Goal: Task Accomplishment & Management: Use online tool/utility

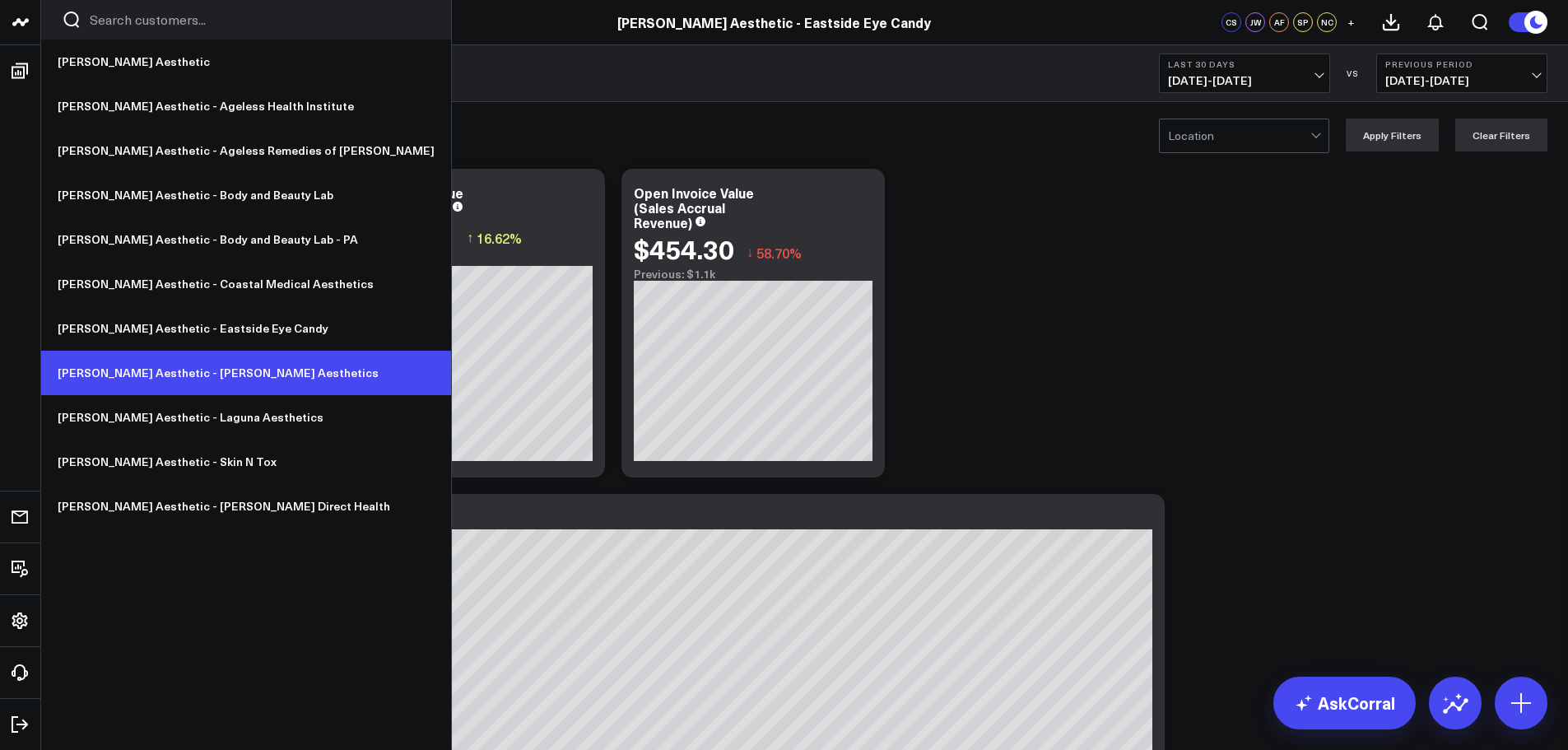
click at [251, 360] on link "[PERSON_NAME] Aesthetic - [PERSON_NAME] Aesthetics" at bounding box center [246, 373] width 410 height 44
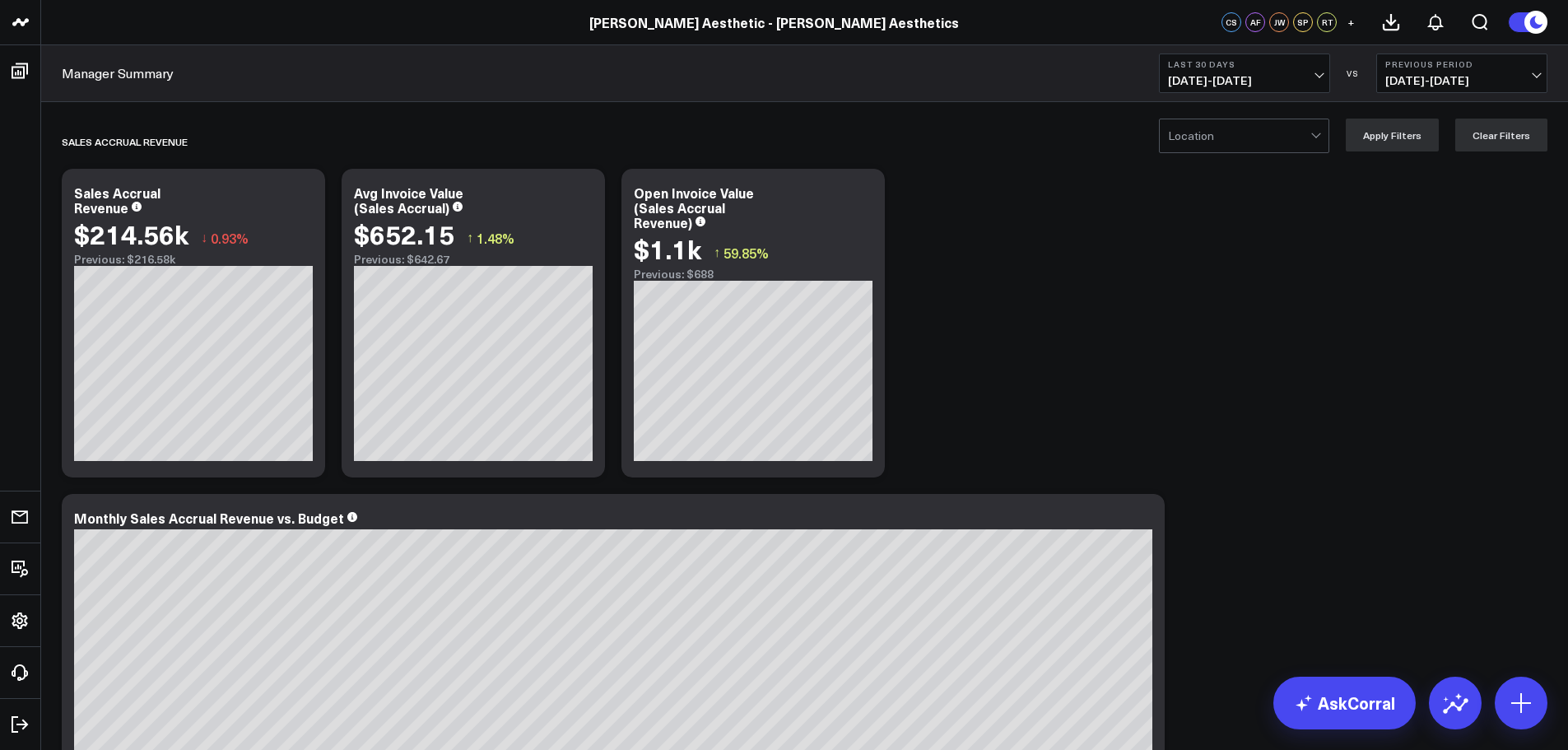
click at [1268, 83] on span "08/04/25 - 09/02/25" at bounding box center [1244, 81] width 153 height 14
click at [1248, 143] on link "Last 7 Days" at bounding box center [1244, 141] width 170 height 31
click at [153, 67] on link "Manager Summary" at bounding box center [117, 73] width 112 height 18
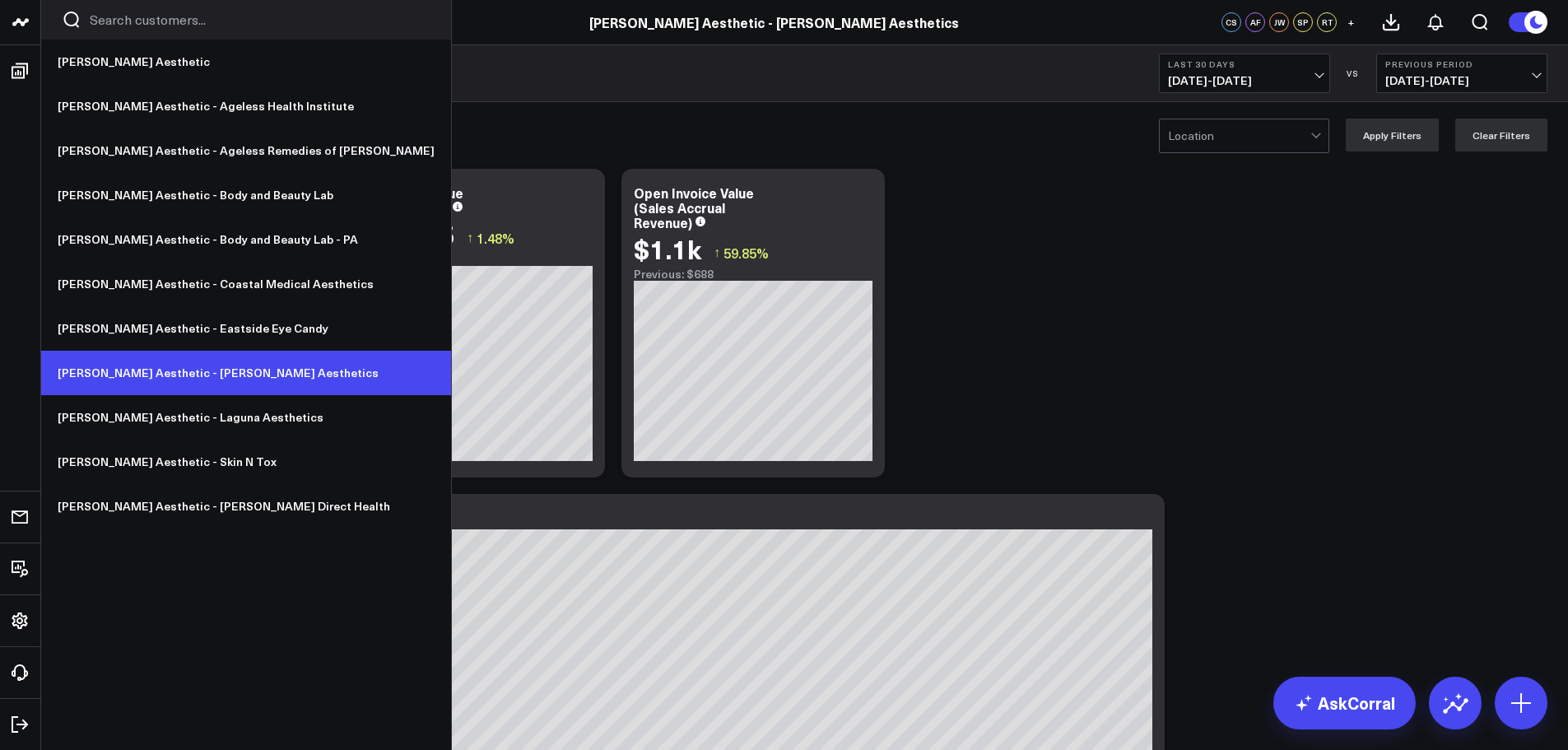
click at [302, 369] on link "[PERSON_NAME] Aesthetic - [PERSON_NAME] Aesthetics" at bounding box center [246, 373] width 410 height 44
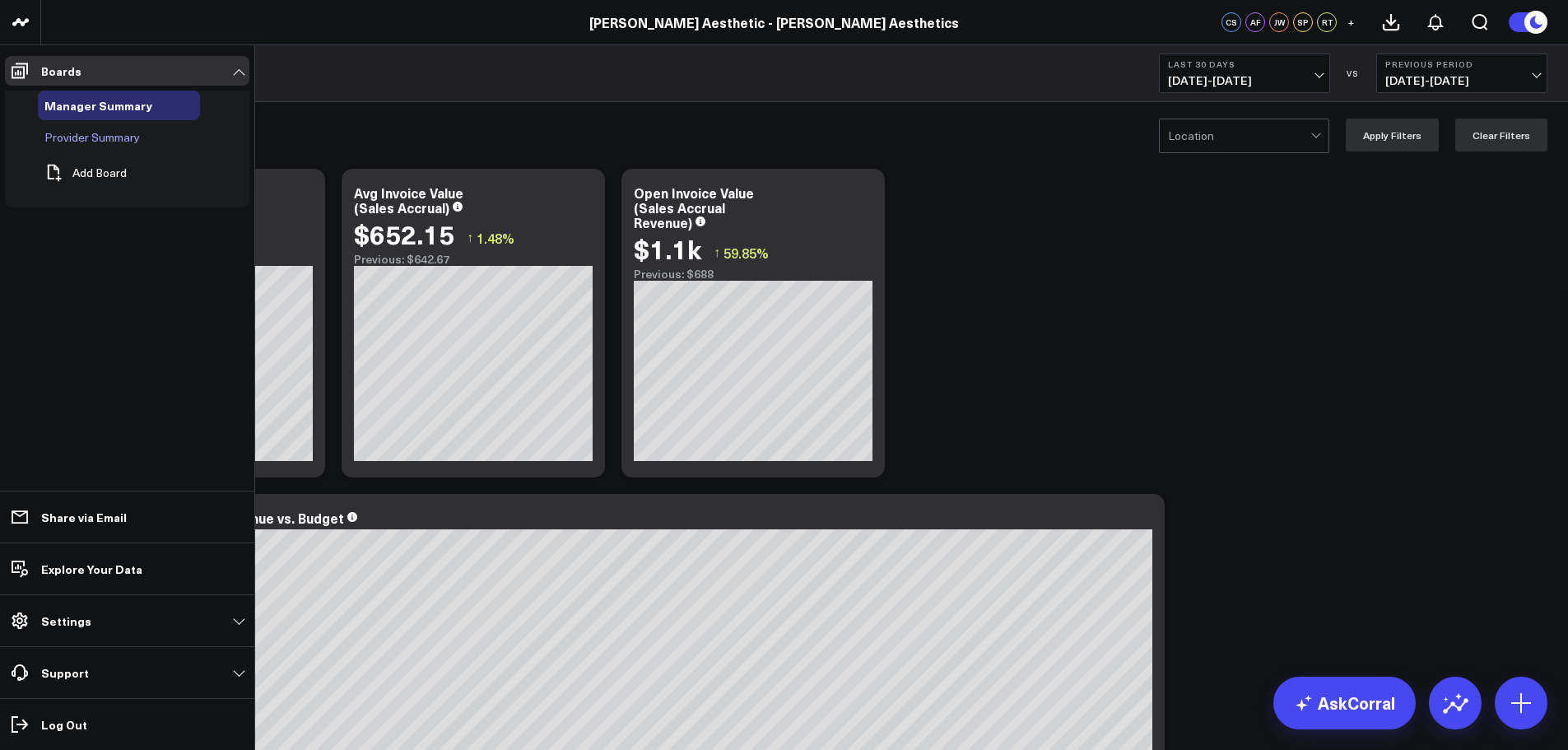
click at [132, 146] on div "Provider Summary" at bounding box center [119, 137] width 162 height 30
click at [115, 141] on span "Provider Summary" at bounding box center [92, 136] width 95 height 15
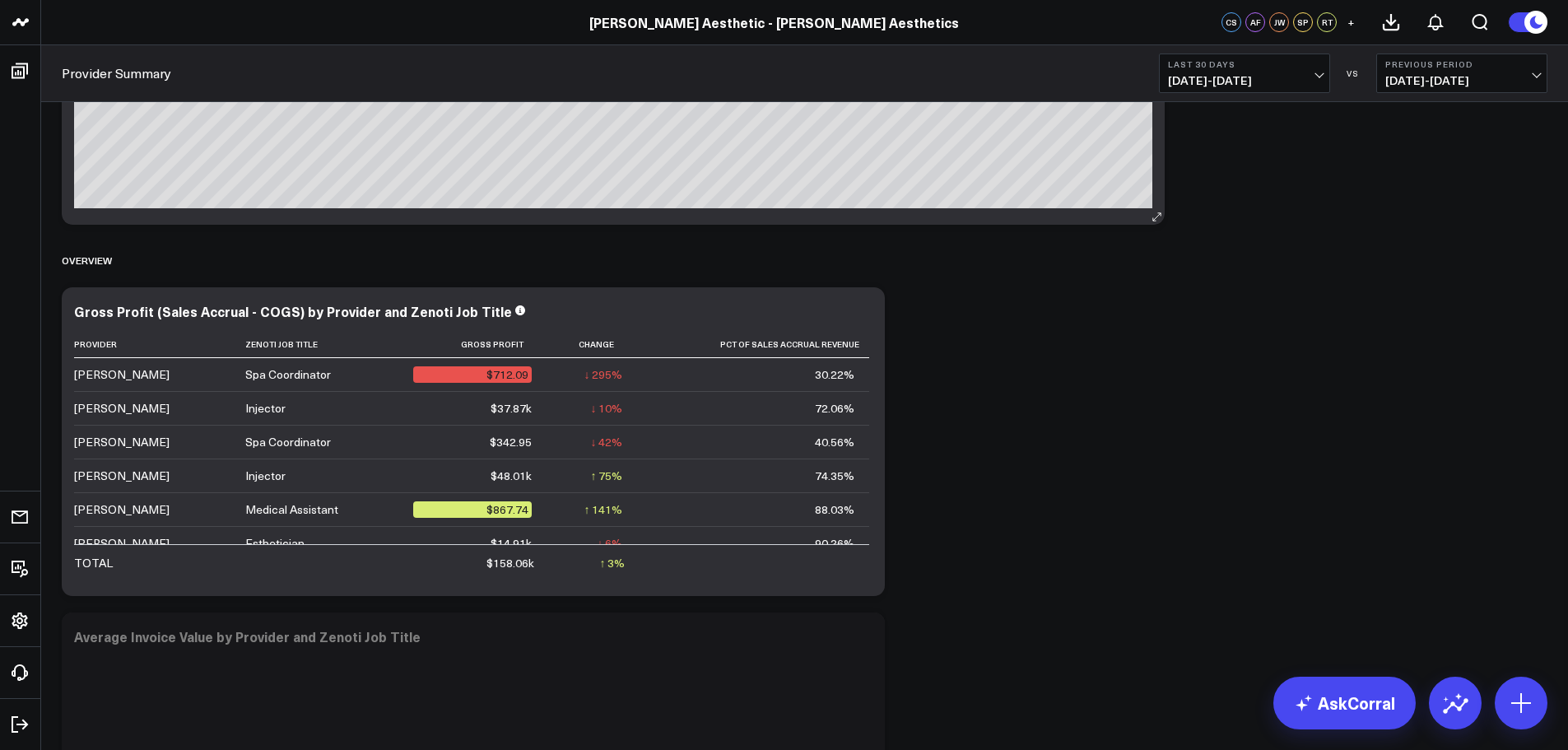
scroll to position [329, 0]
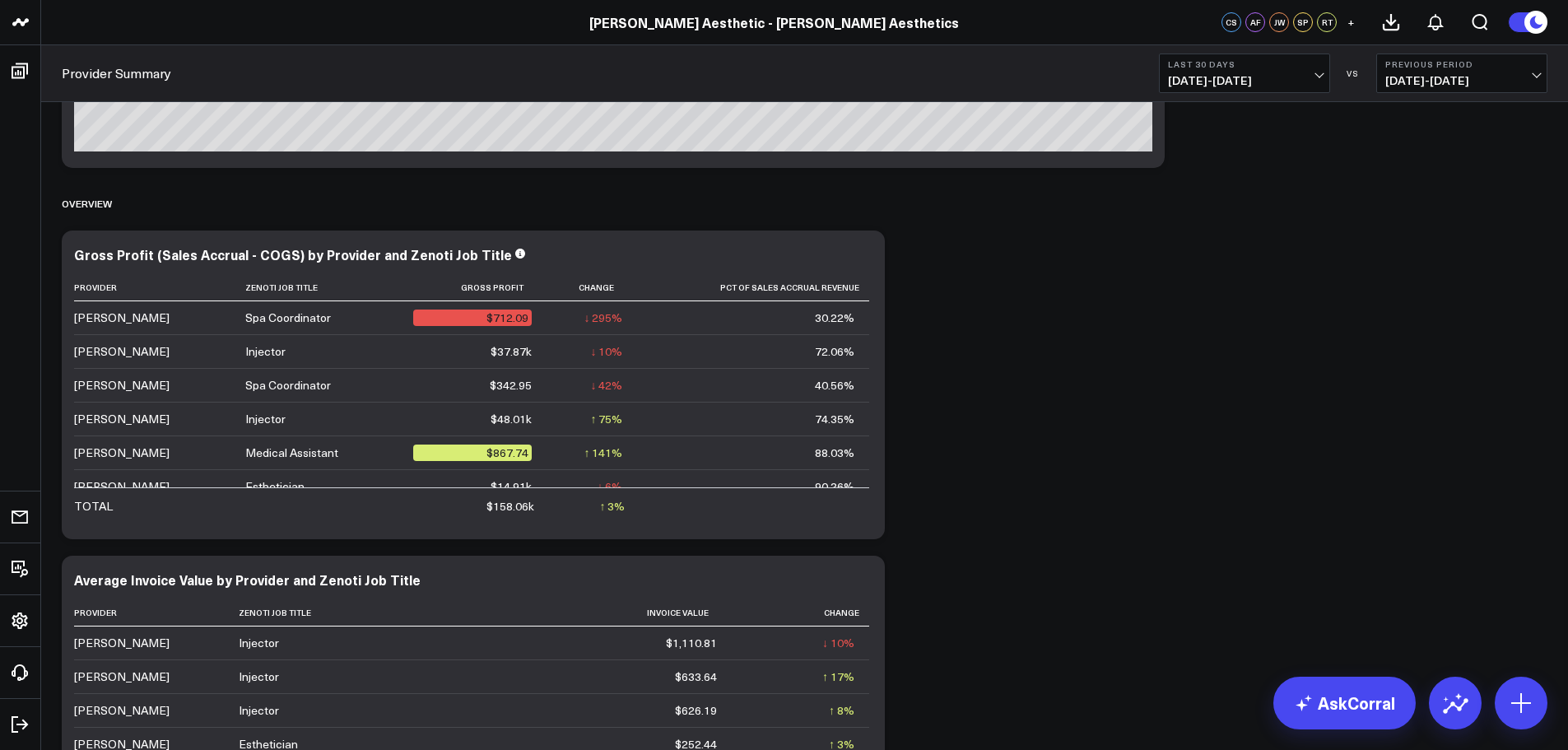
click at [1234, 66] on b "Last 30 Days" at bounding box center [1244, 63] width 153 height 10
click at [1211, 521] on link "Custom Dates" at bounding box center [1244, 526] width 170 height 31
select select "8"
select select "2025"
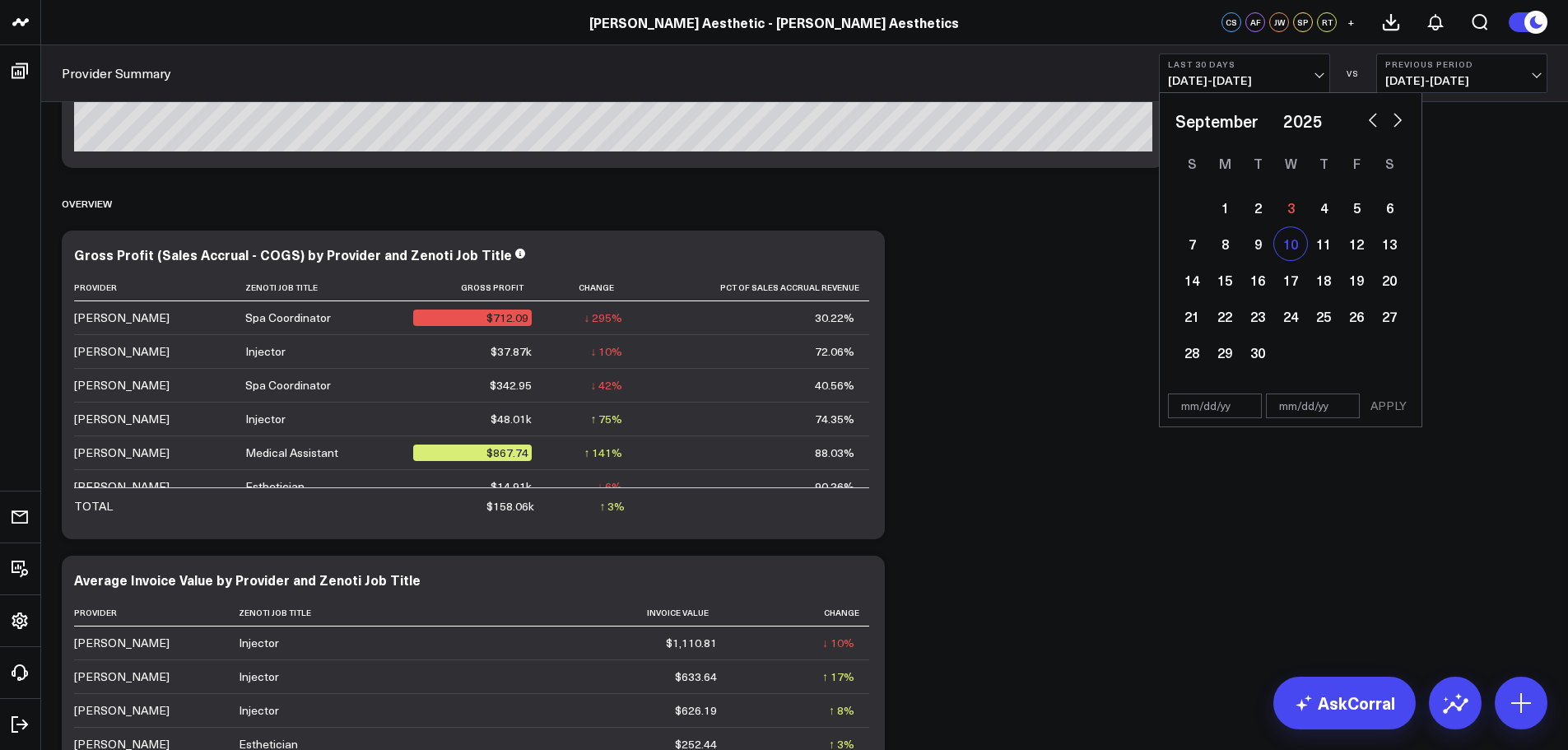
click at [1297, 245] on div "10" at bounding box center [1290, 243] width 33 height 33
type input "[DATE]"
select select "8"
select select "2025"
click at [1295, 209] on div "3" at bounding box center [1290, 208] width 33 height 33
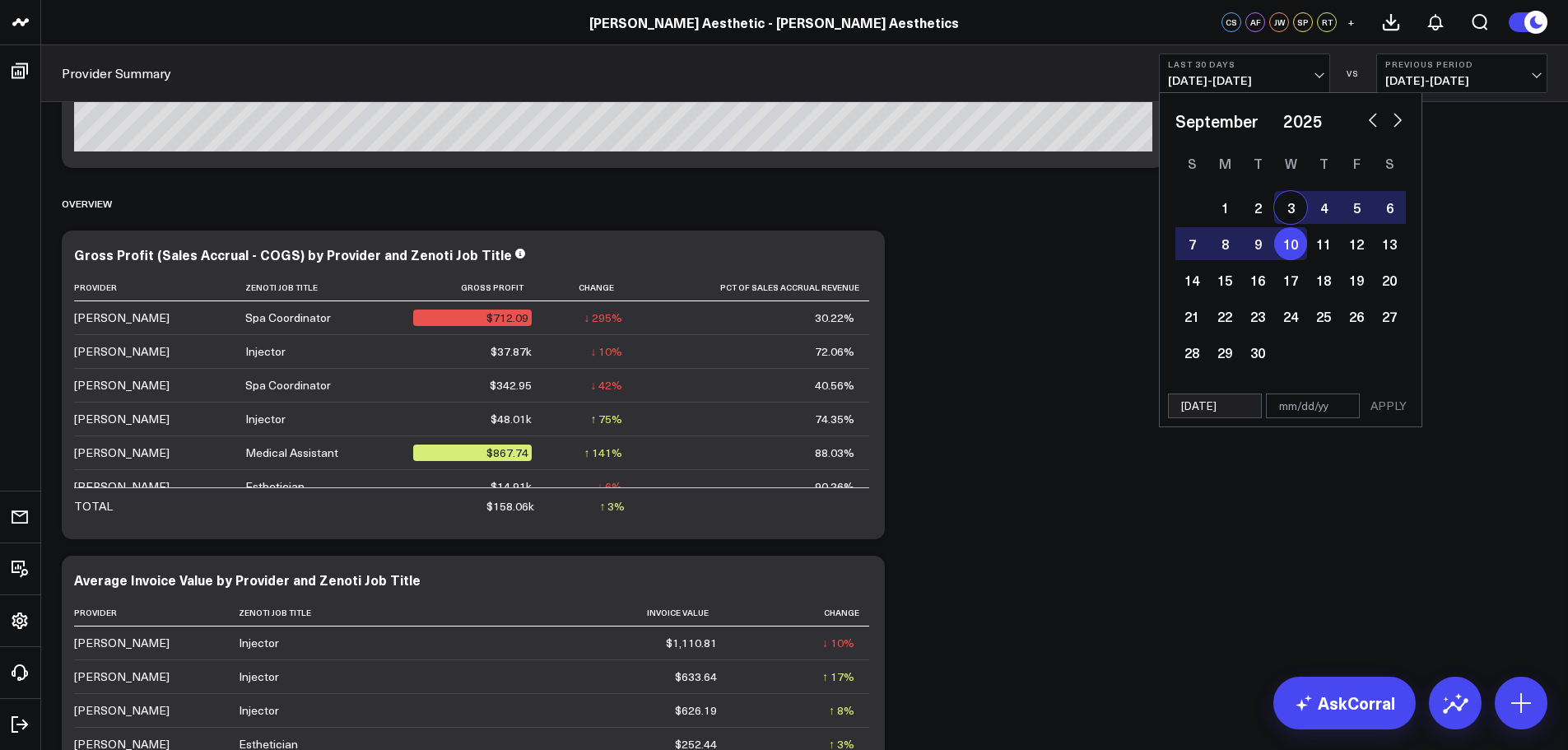
type input "[DATE]"
select select "8"
select select "2025"
click at [1388, 413] on button "APPLY" at bounding box center [1388, 405] width 49 height 24
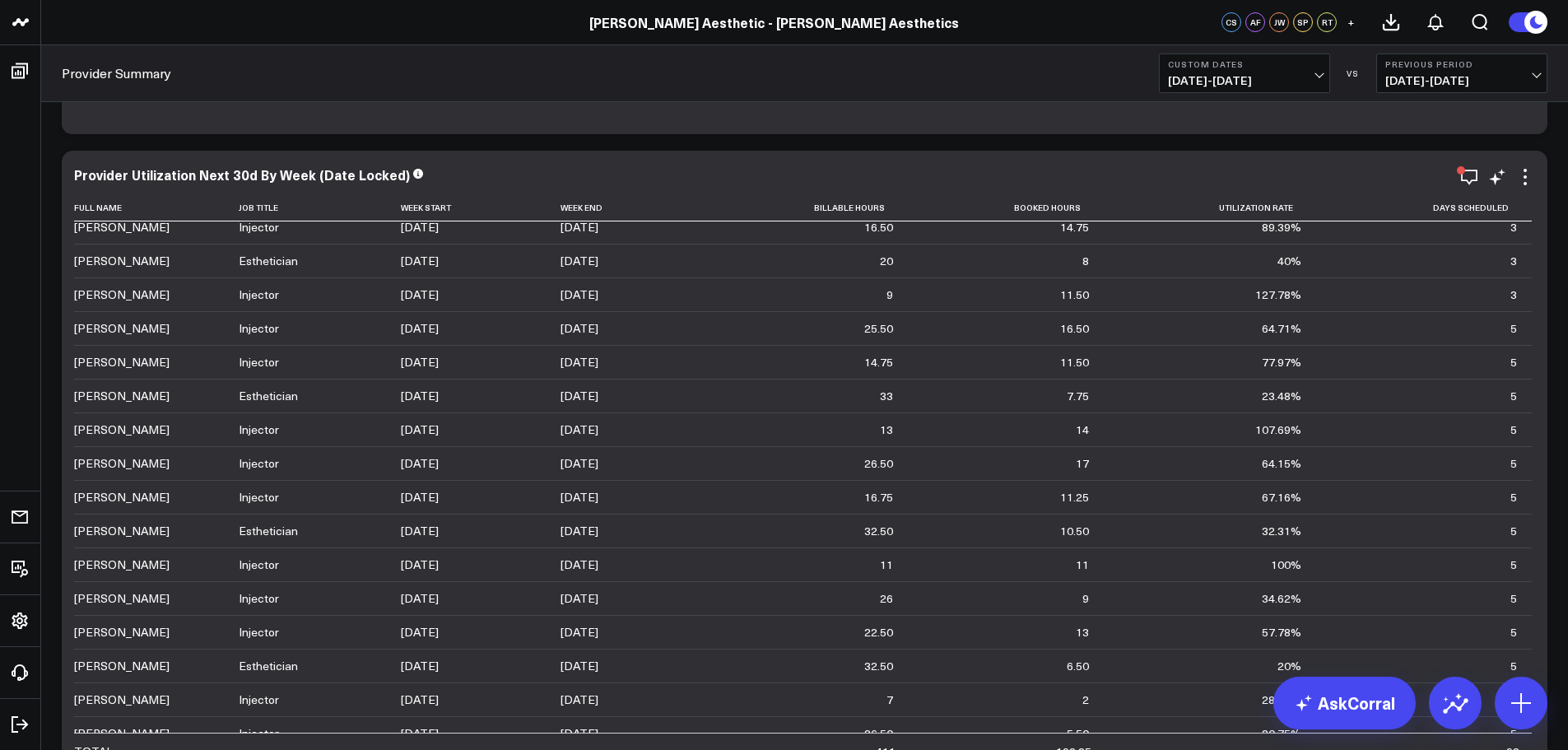
scroll to position [83, 0]
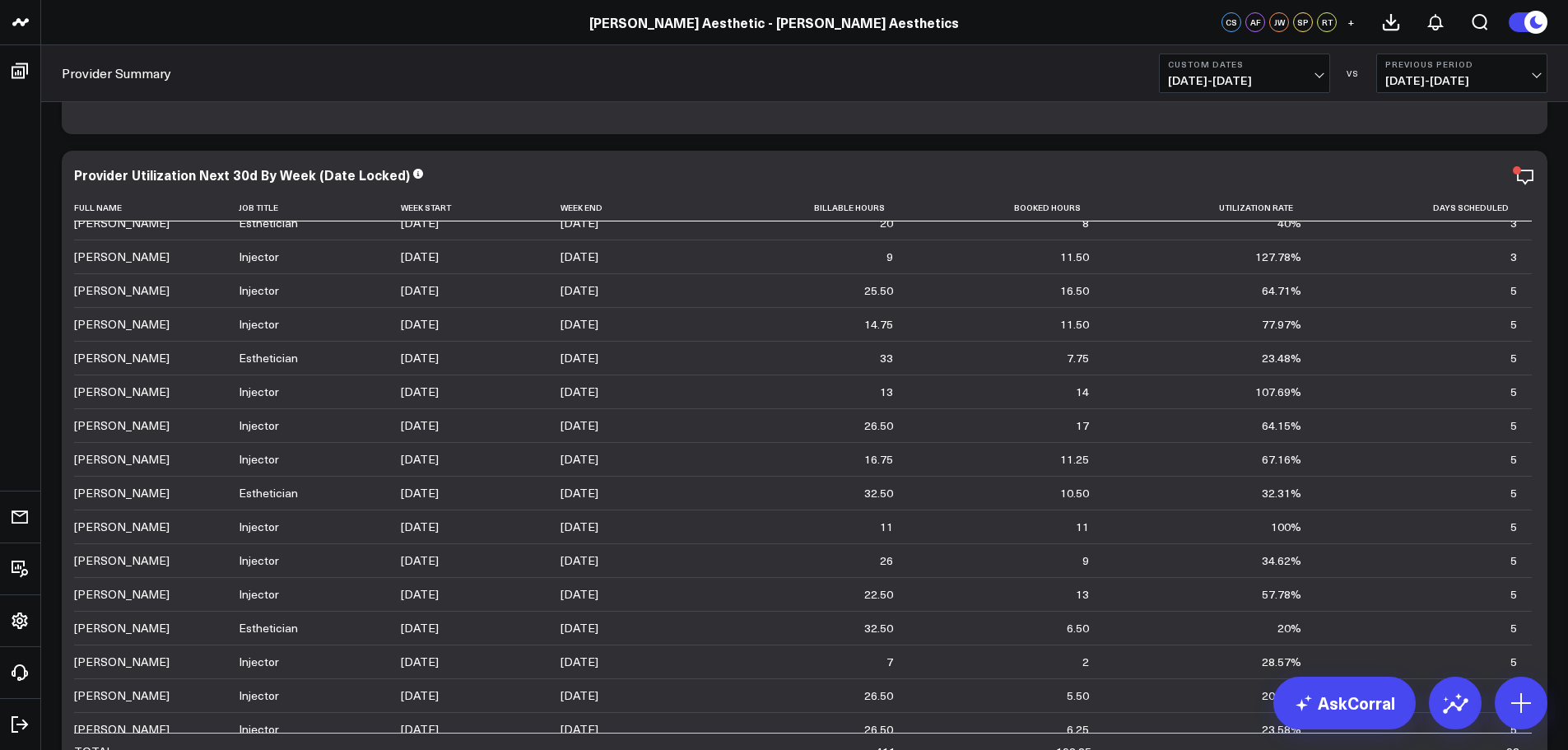
click at [1216, 99] on div "Provider Summary Custom Dates [DATE] - [DATE] VS Previous Period [DATE] - [DATE]" at bounding box center [803, 73] width 1526 height 57
click at [1238, 84] on span "[DATE] - [DATE]" at bounding box center [1244, 81] width 153 height 14
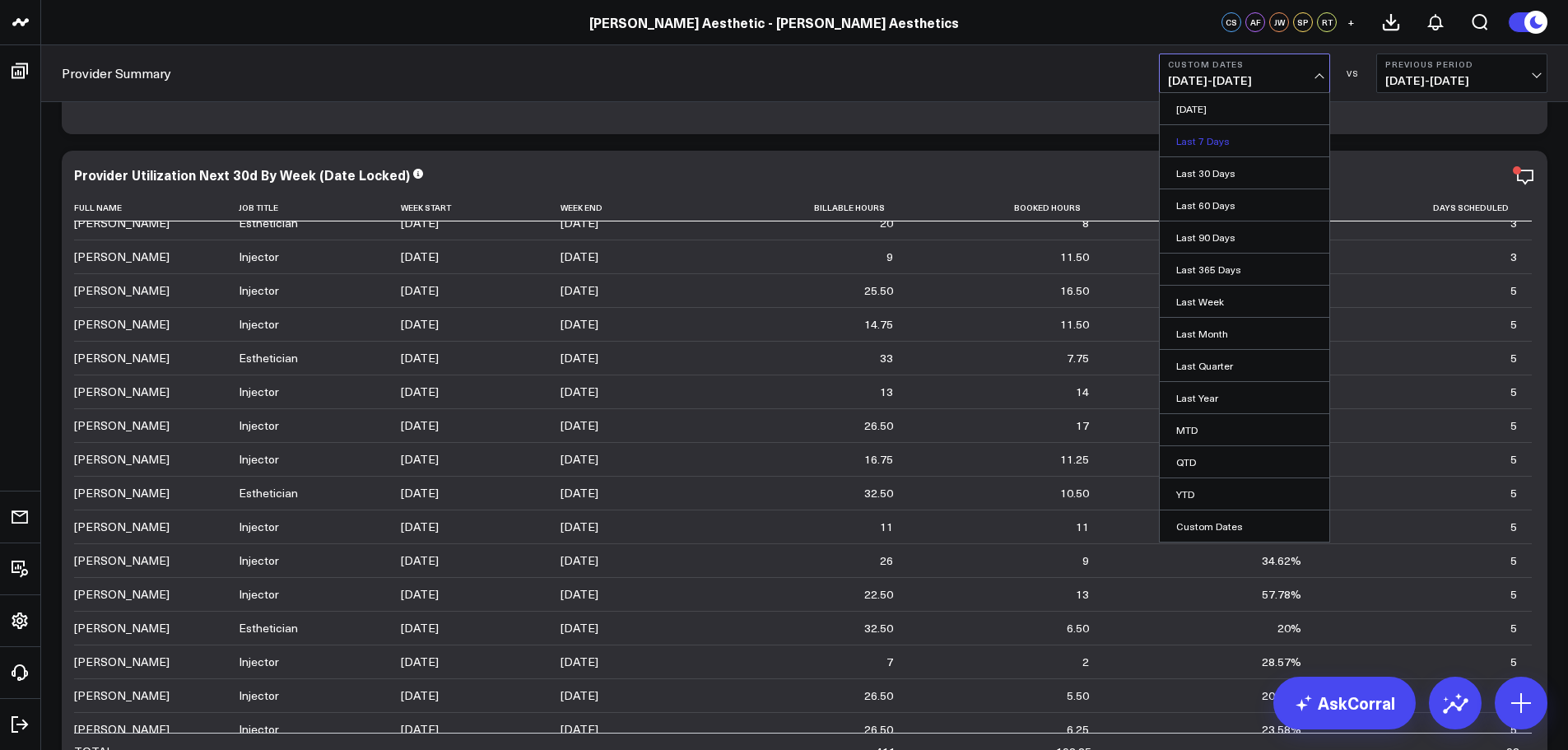
click at [1246, 142] on link "Last 7 Days" at bounding box center [1244, 141] width 170 height 31
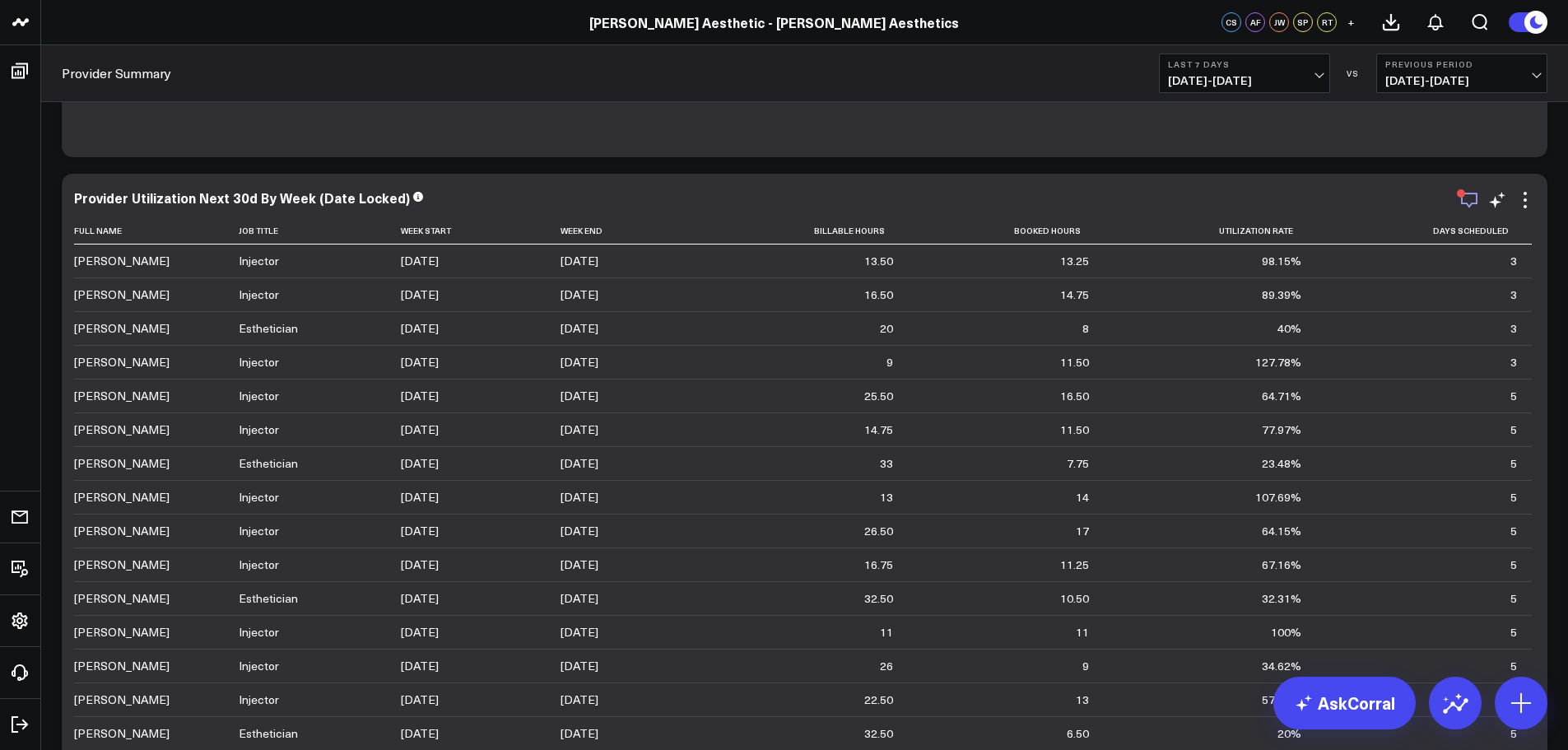
click at [1471, 200] on icon "button" at bounding box center [1469, 200] width 20 height 20
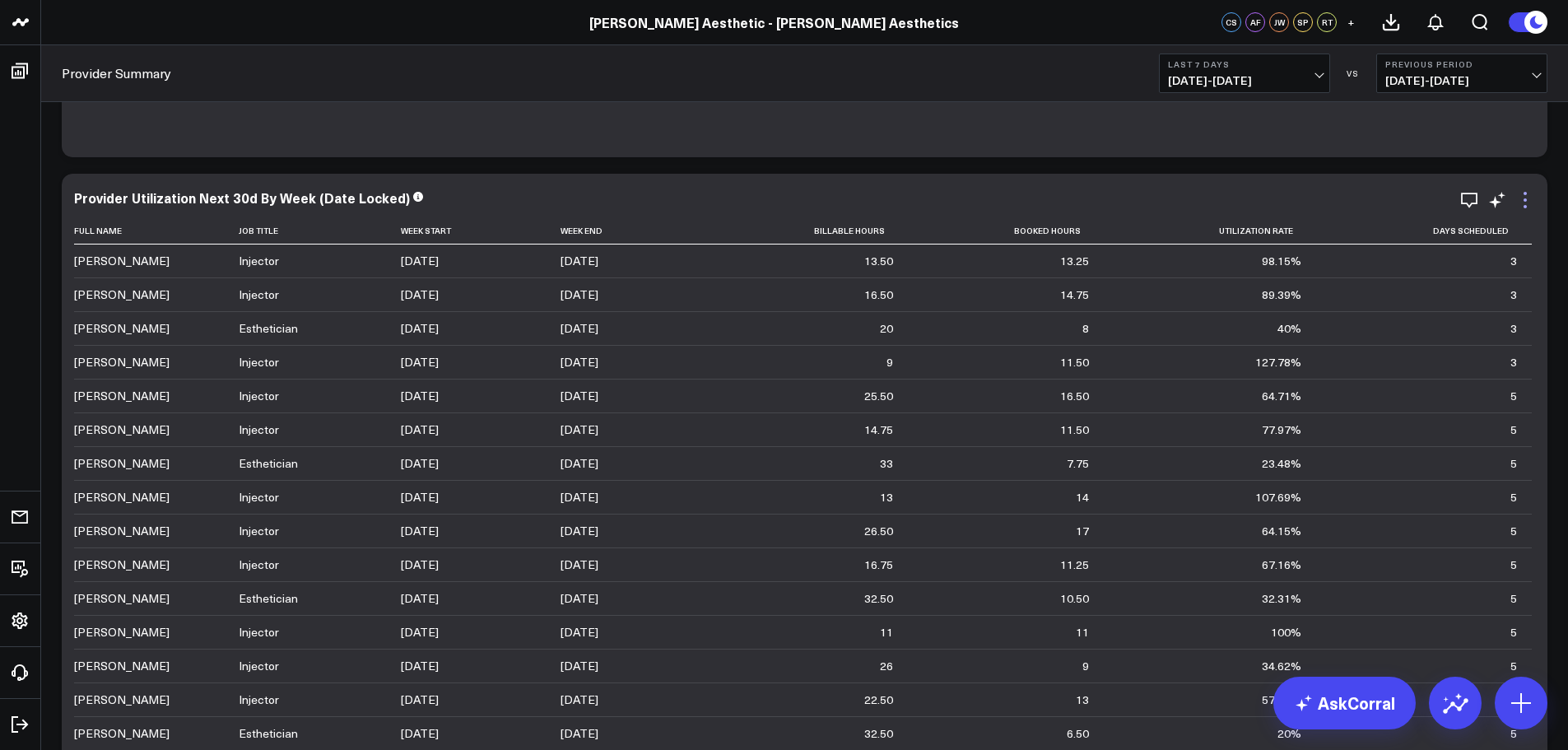
click at [1524, 200] on icon at bounding box center [1525, 200] width 4 height 4
